Goal: Transaction & Acquisition: Purchase product/service

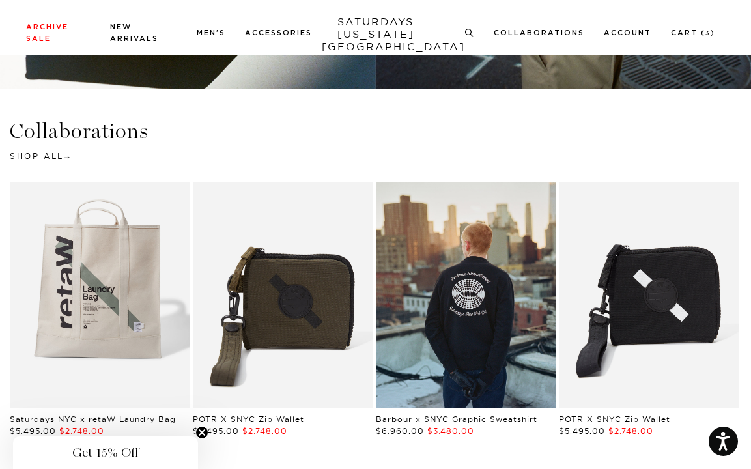
scroll to position [2018, 0]
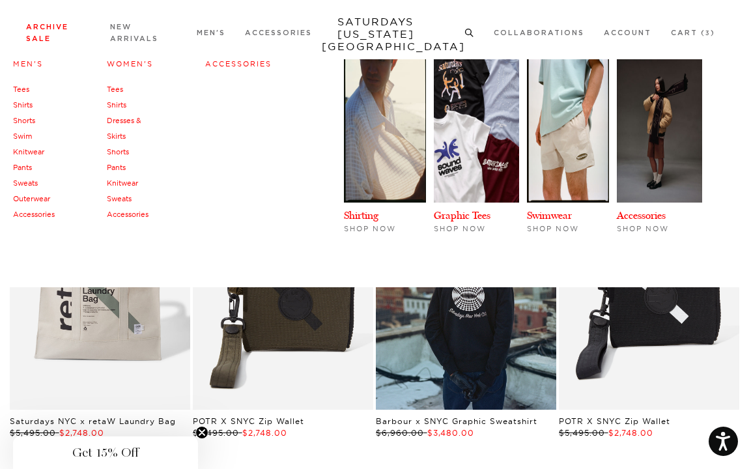
click at [43, 37] on link "Archive Sale" at bounding box center [47, 32] width 42 height 19
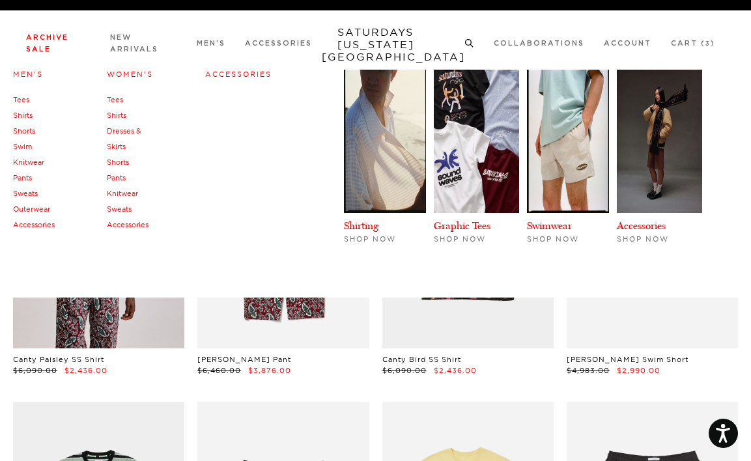
click at [218, 76] on link "Accessories" at bounding box center [238, 74] width 66 height 9
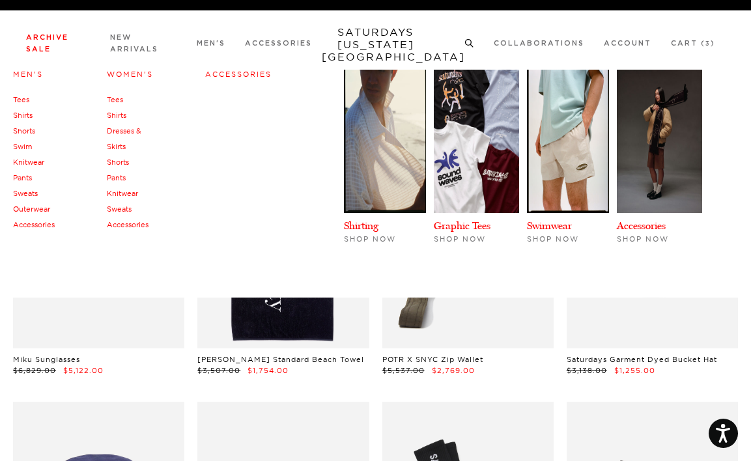
click at [33, 76] on link "Men's" at bounding box center [28, 74] width 30 height 9
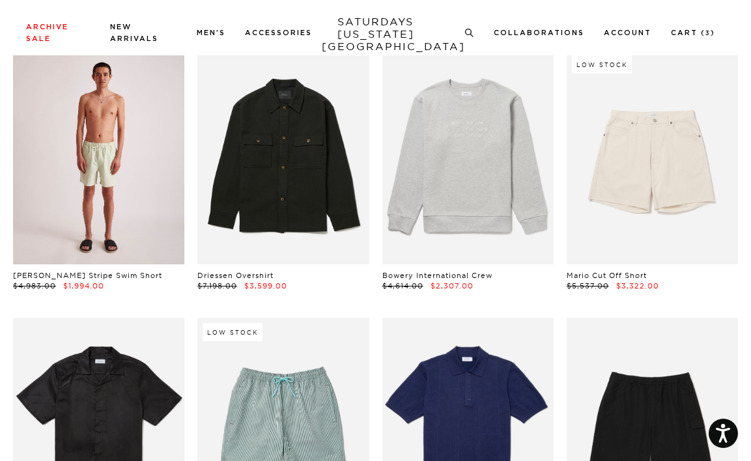
scroll to position [2076, 3]
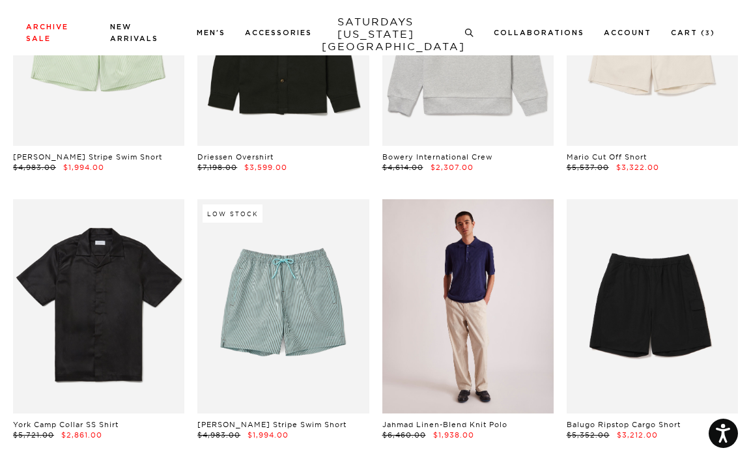
click at [467, 324] on link at bounding box center [467, 306] width 171 height 214
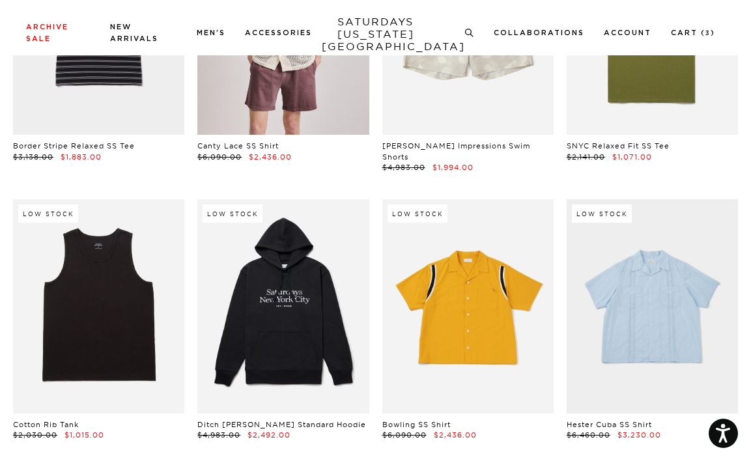
scroll to position [3965, 2]
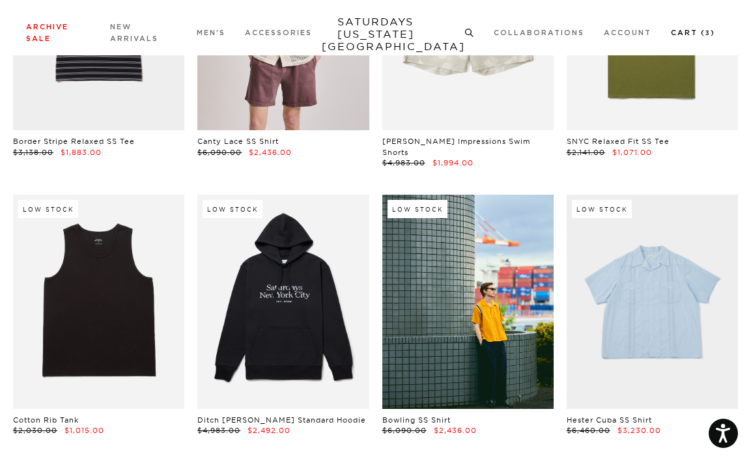
click at [693, 29] on link "Cart ( 3 )" at bounding box center [693, 32] width 44 height 7
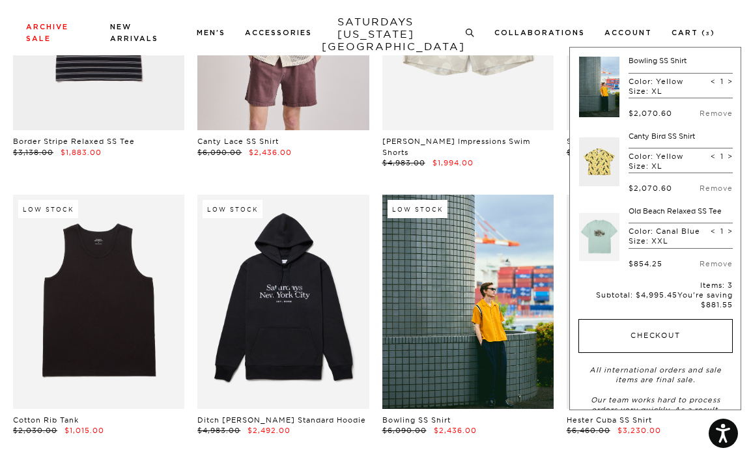
click at [643, 333] on button "Checkout" at bounding box center [655, 336] width 154 height 34
